Goal: Information Seeking & Learning: Understand process/instructions

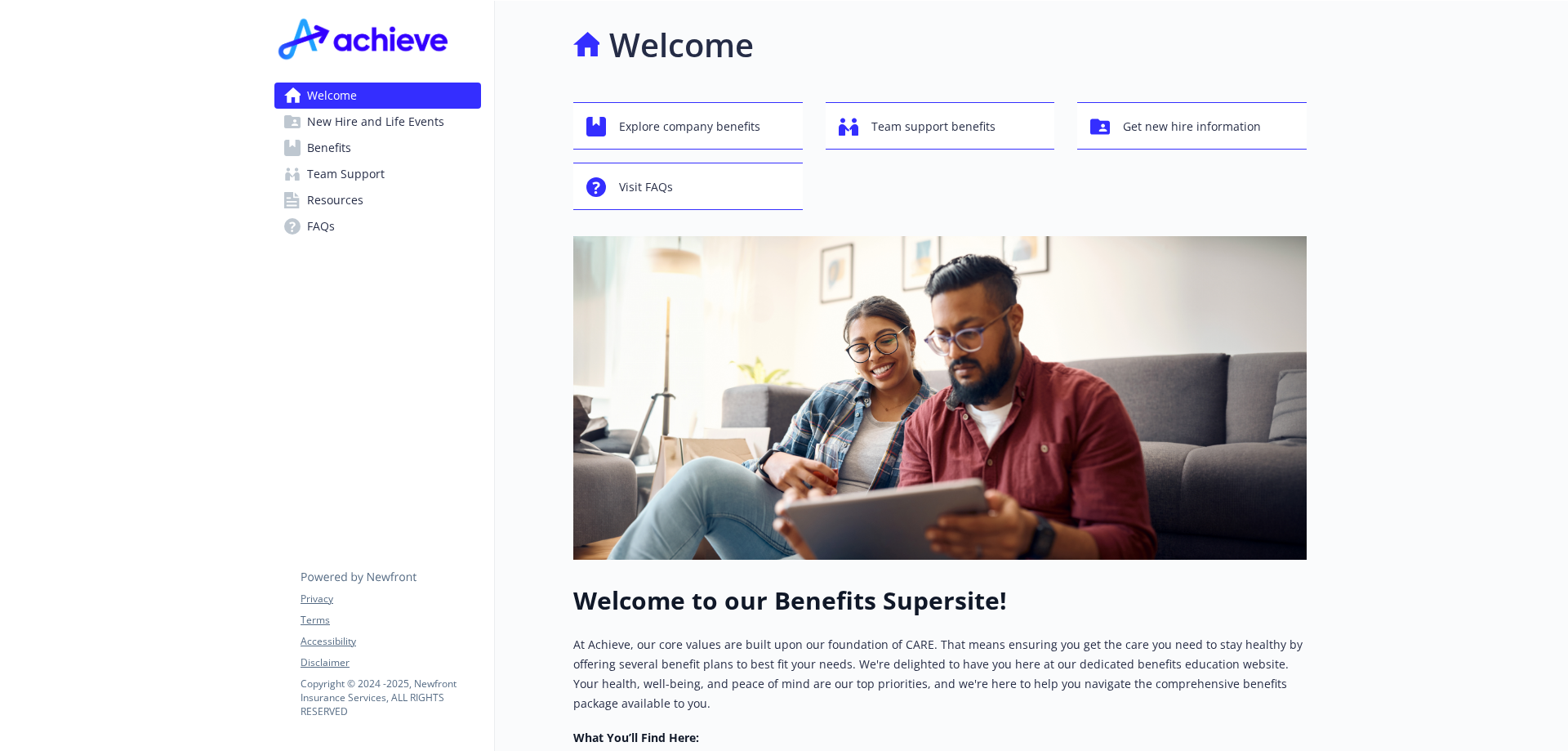
click at [373, 139] on link "Benefits" at bounding box center [377, 148] width 206 height 26
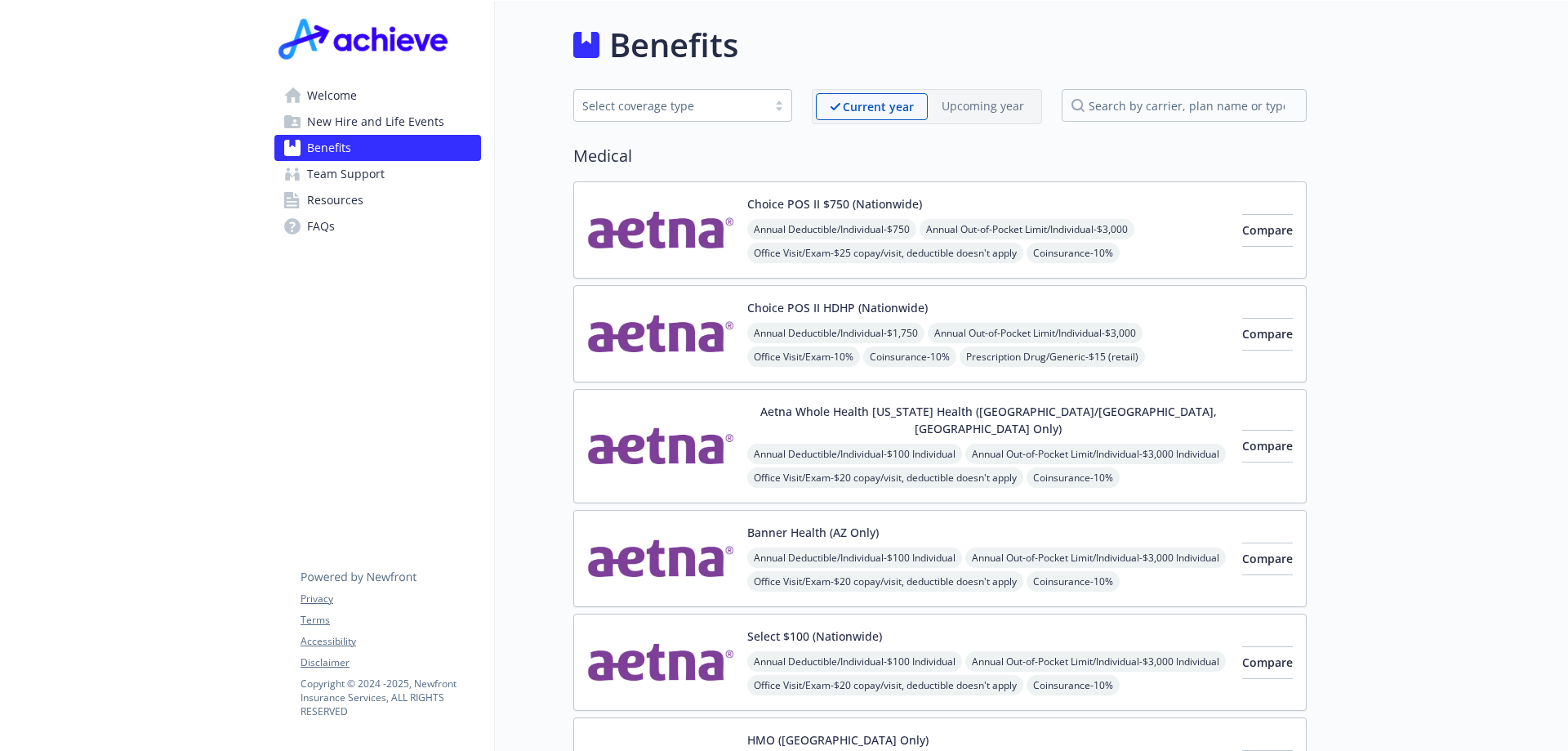
click at [359, 116] on span "New Hire and Life Events" at bounding box center [376, 121] width 137 height 26
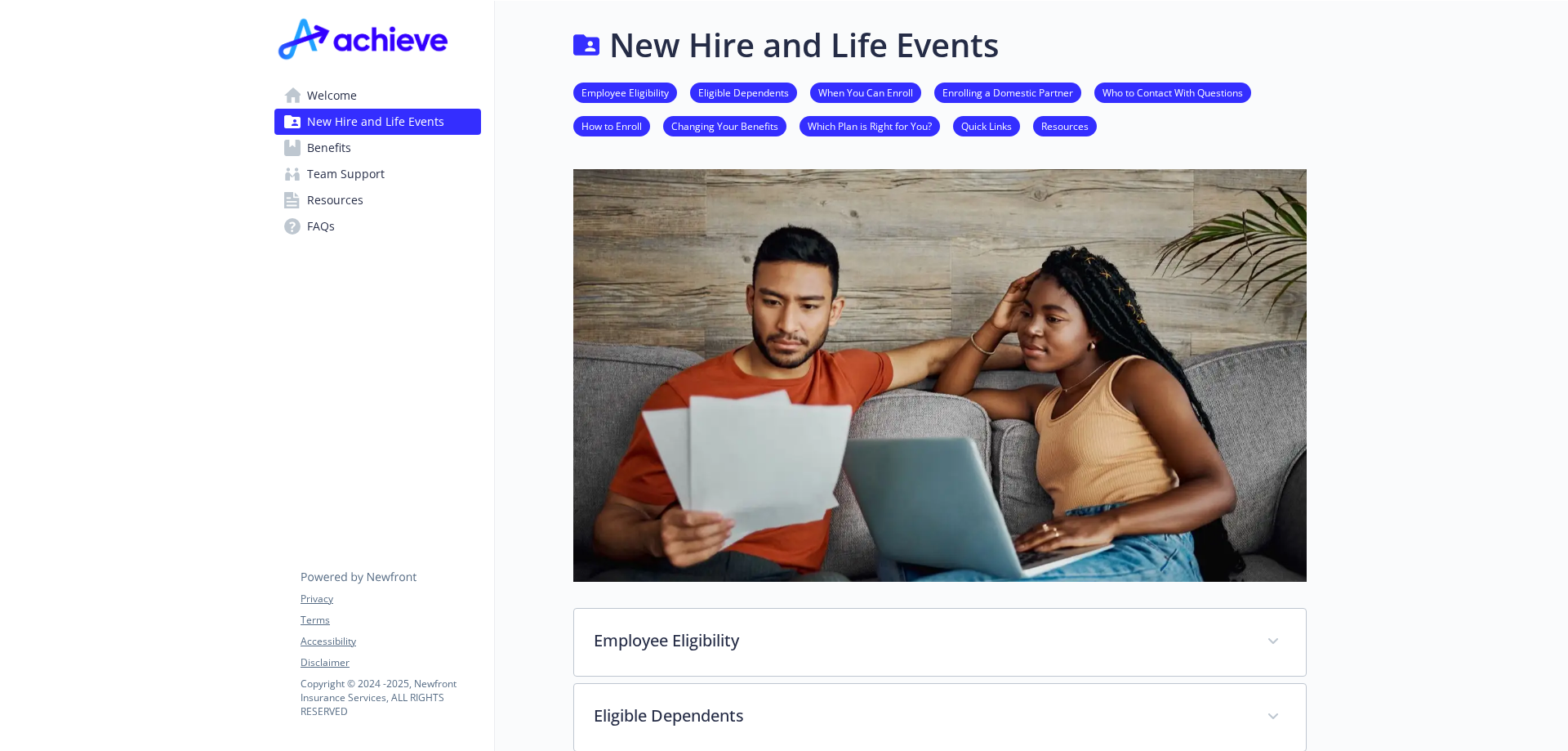
click at [638, 124] on link "How to Enroll" at bounding box center [612, 126] width 77 height 15
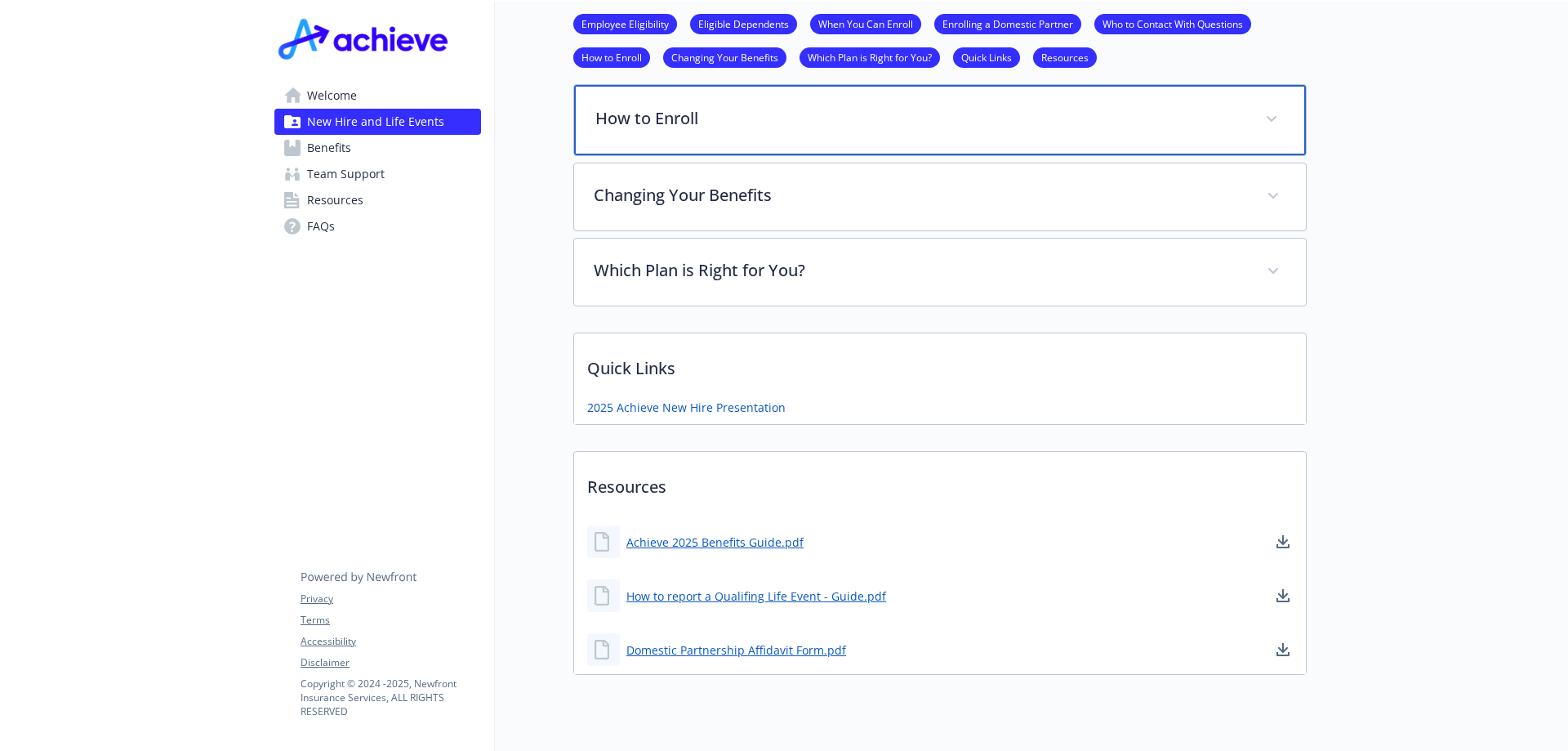
click at [633, 119] on p "How to Enroll" at bounding box center [921, 118] width 650 height 24
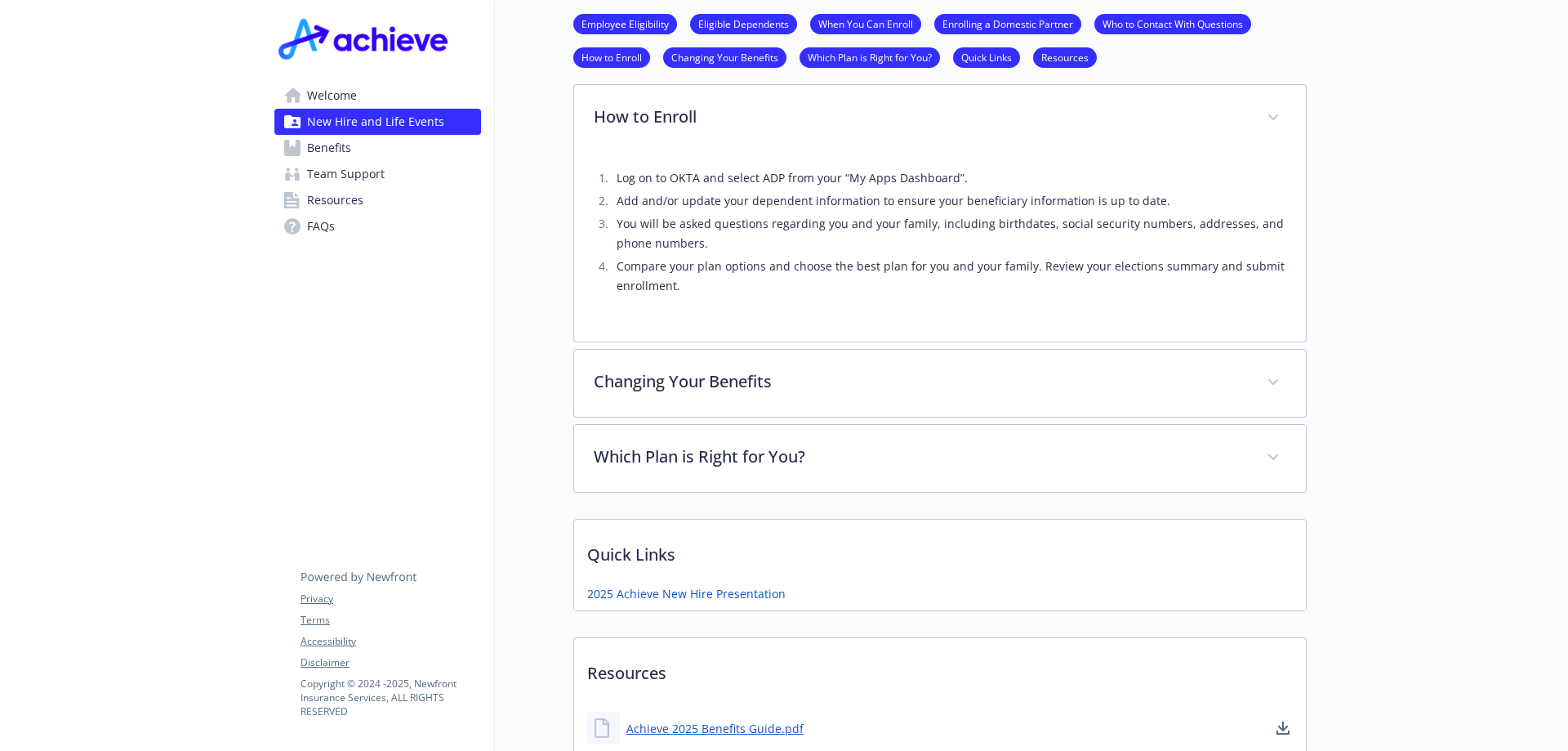
click at [350, 97] on link "Welcome" at bounding box center [377, 95] width 206 height 26
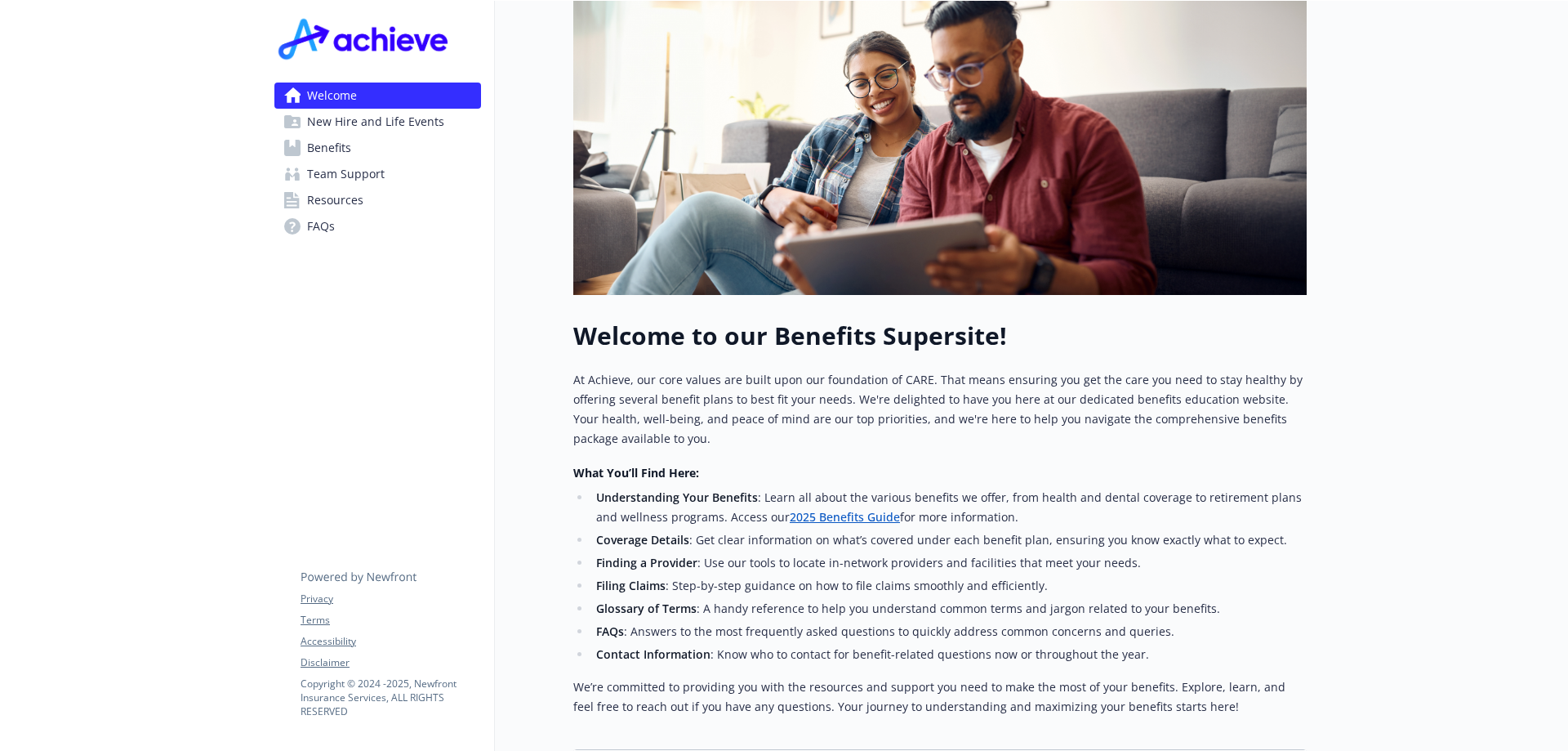
scroll to position [183, 13]
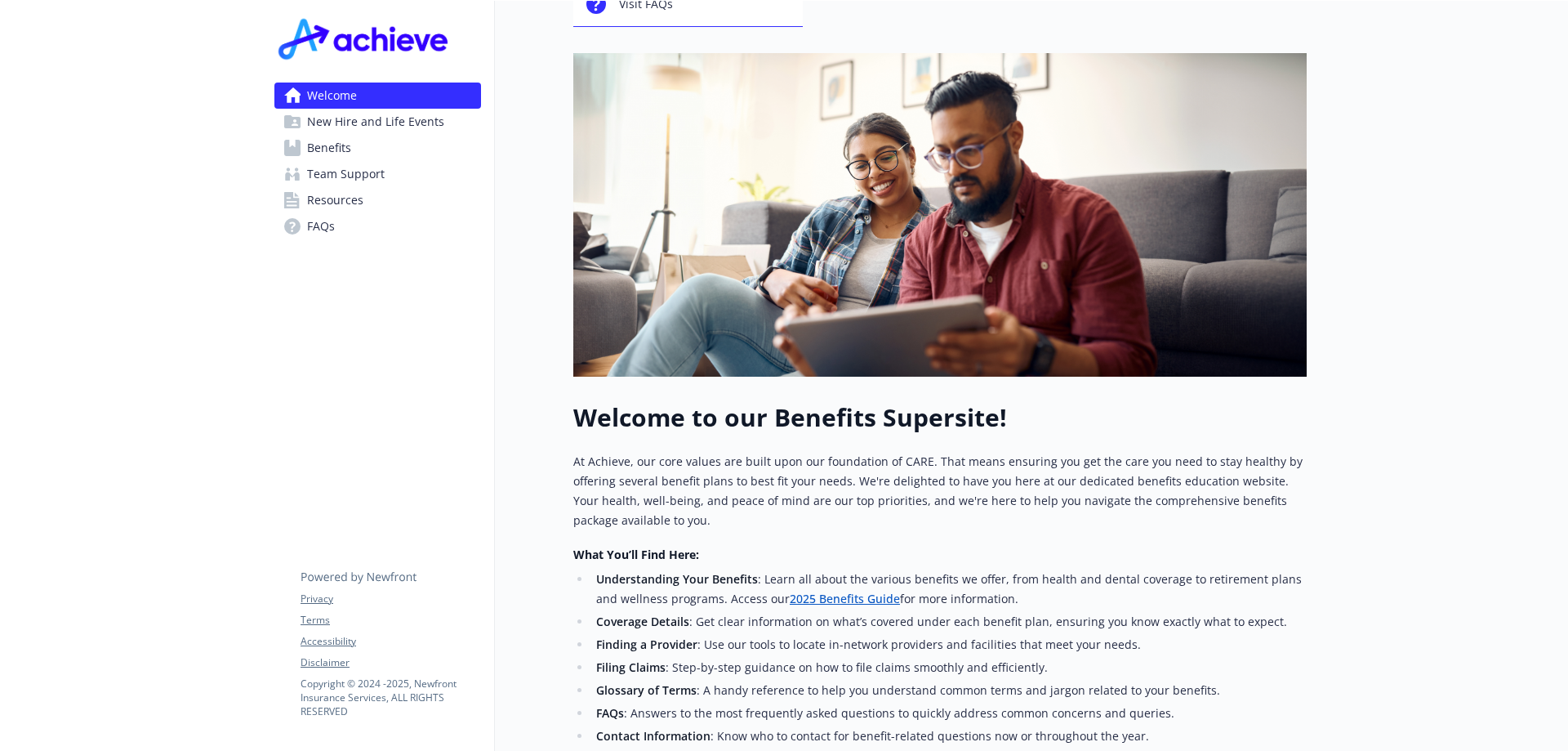
click at [345, 129] on span "New Hire and Life Events" at bounding box center [376, 121] width 137 height 26
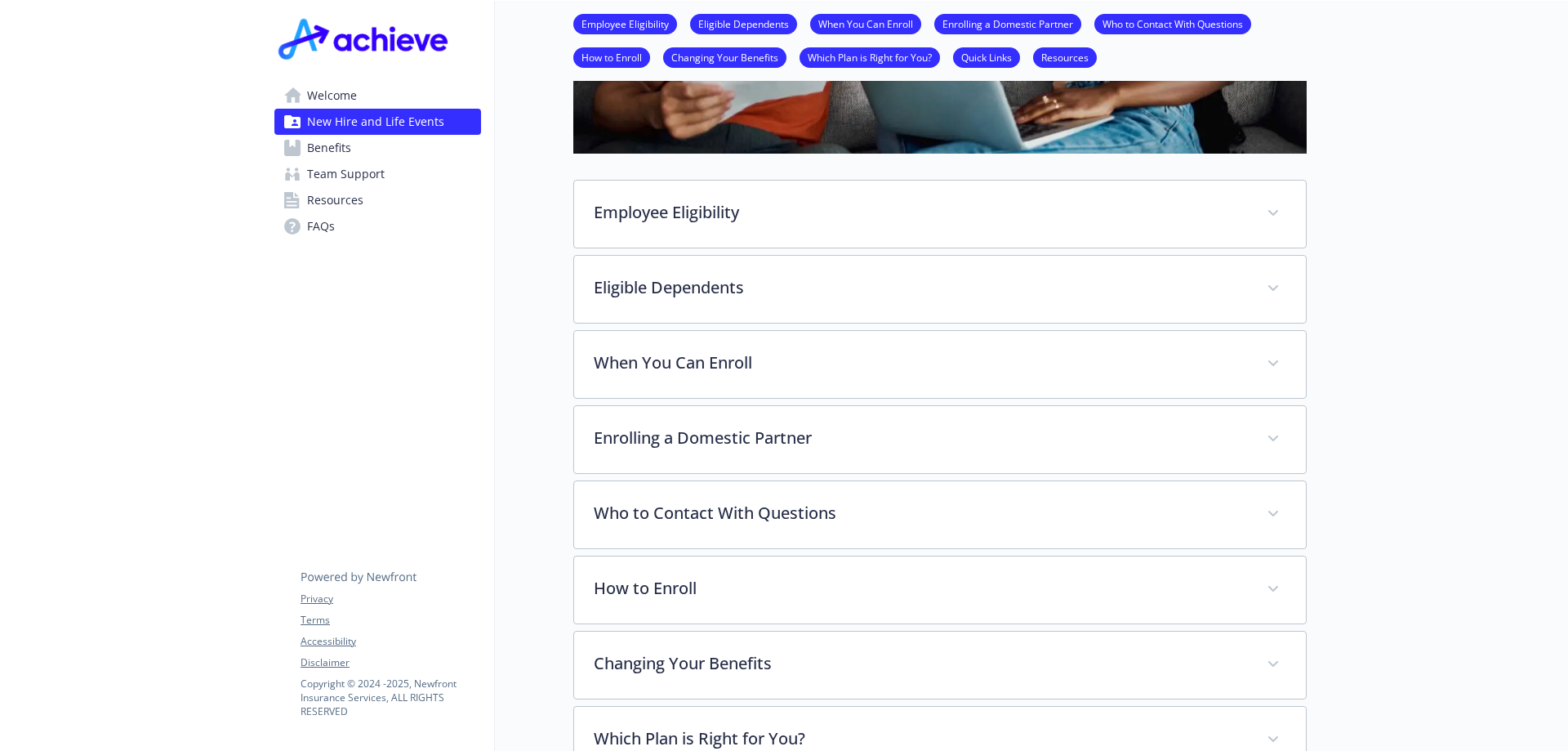
scroll to position [673, 13]
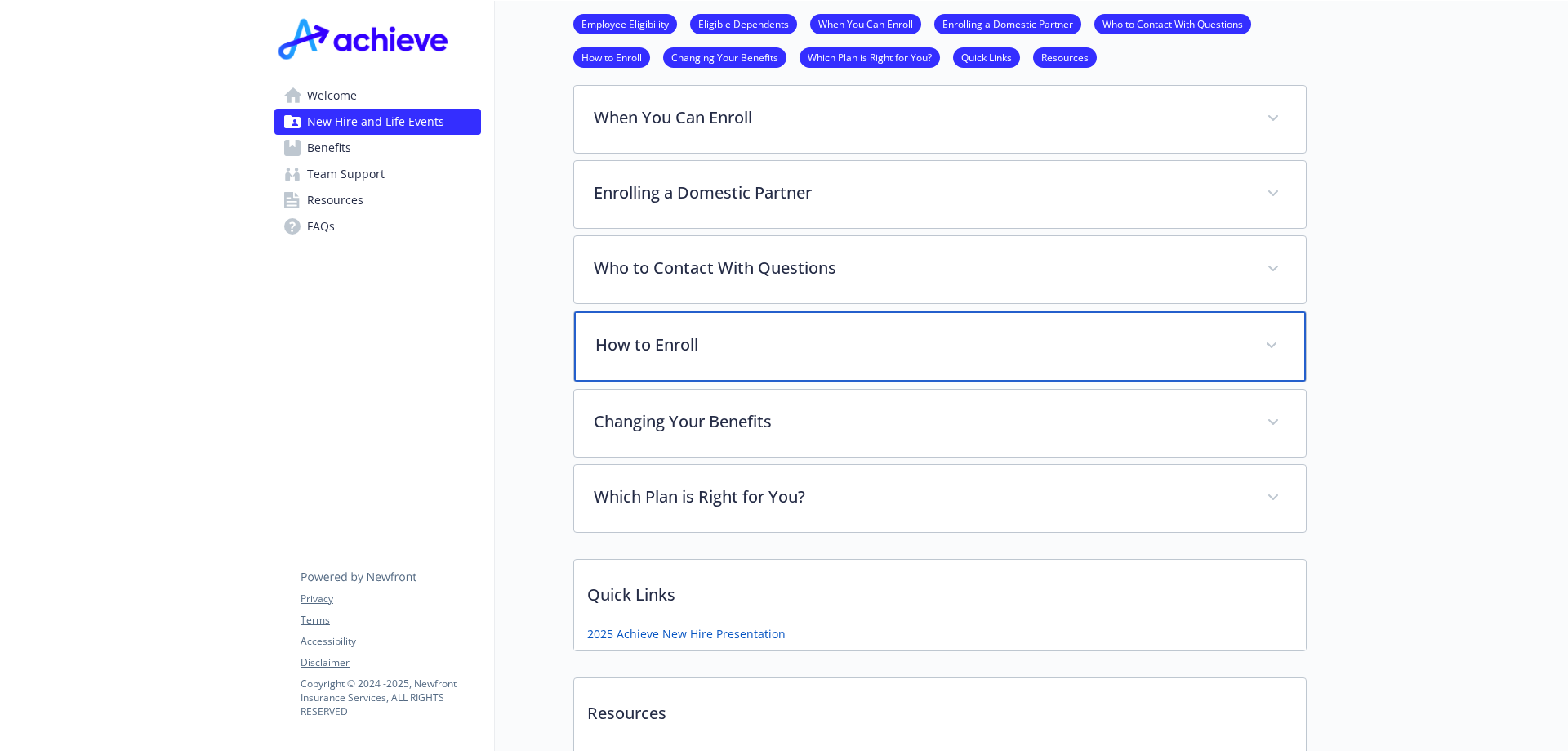
click at [640, 345] on p "How to Enroll" at bounding box center [921, 345] width 650 height 24
